Goal: Navigation & Orientation: Find specific page/section

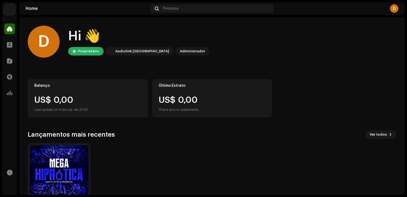
scroll to position [33, 0]
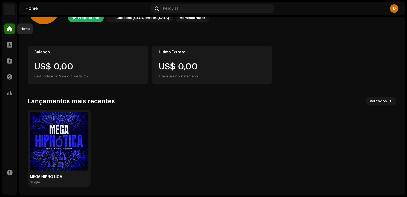
click at [10, 30] on span at bounding box center [9, 29] width 5 height 4
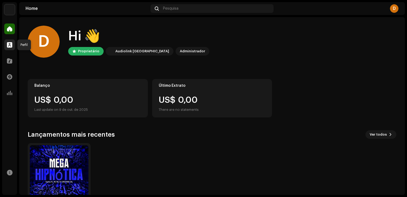
click at [7, 47] on span at bounding box center [9, 45] width 5 height 4
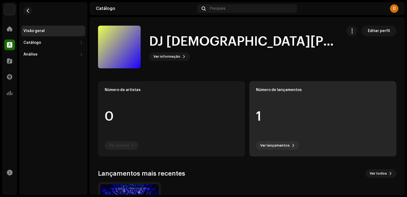
click at [256, 102] on div "1" at bounding box center [323, 116] width 134 height 40
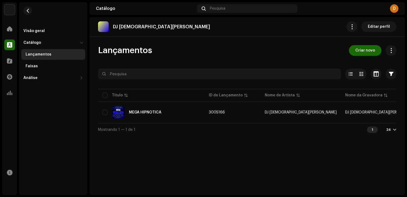
click at [250, 42] on div "DJ [PERSON_NAME] Editar perfil Lançamentos Criar novo Selecionado 0 Opções Filt…" at bounding box center [246, 105] width 315 height 177
click at [13, 30] on div at bounding box center [9, 28] width 11 height 11
